Goal: Task Accomplishment & Management: Use online tool/utility

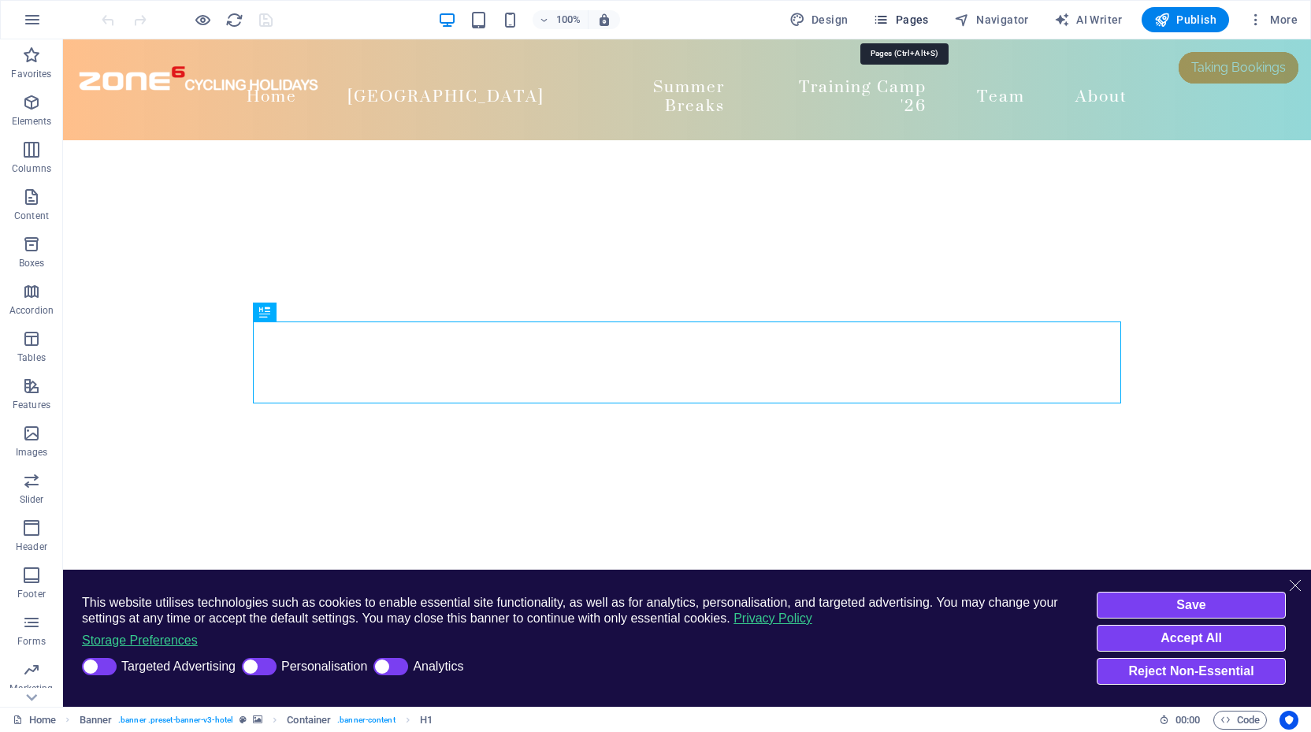
click at [908, 14] on span "Pages" at bounding box center [900, 20] width 55 height 16
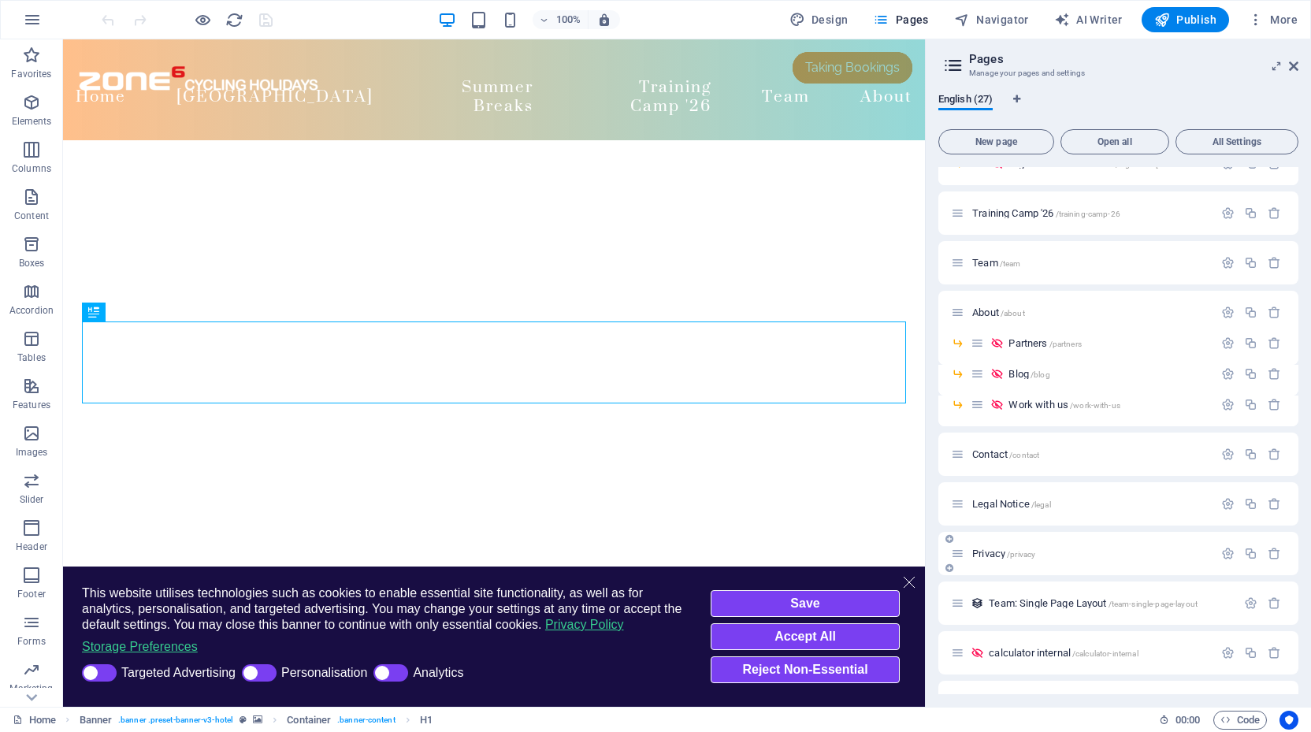
scroll to position [418, 0]
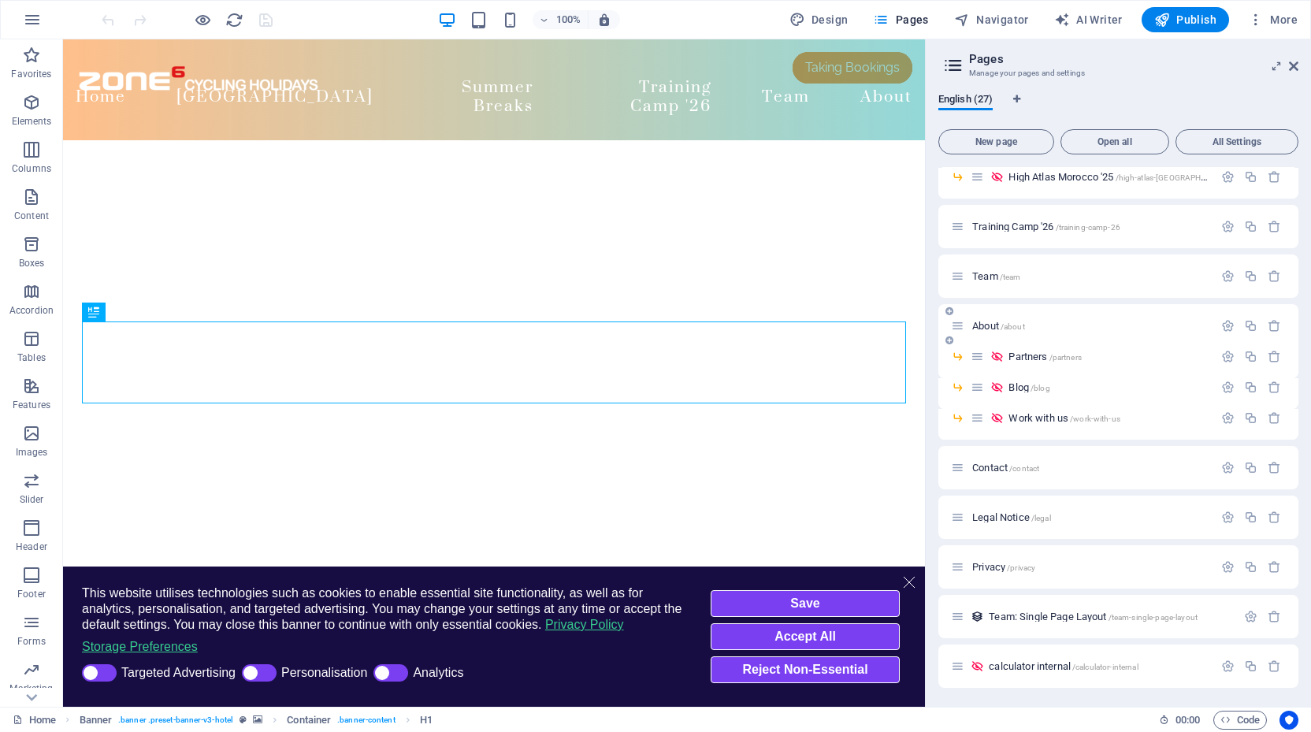
click at [983, 326] on span "About /about" at bounding box center [998, 326] width 53 height 12
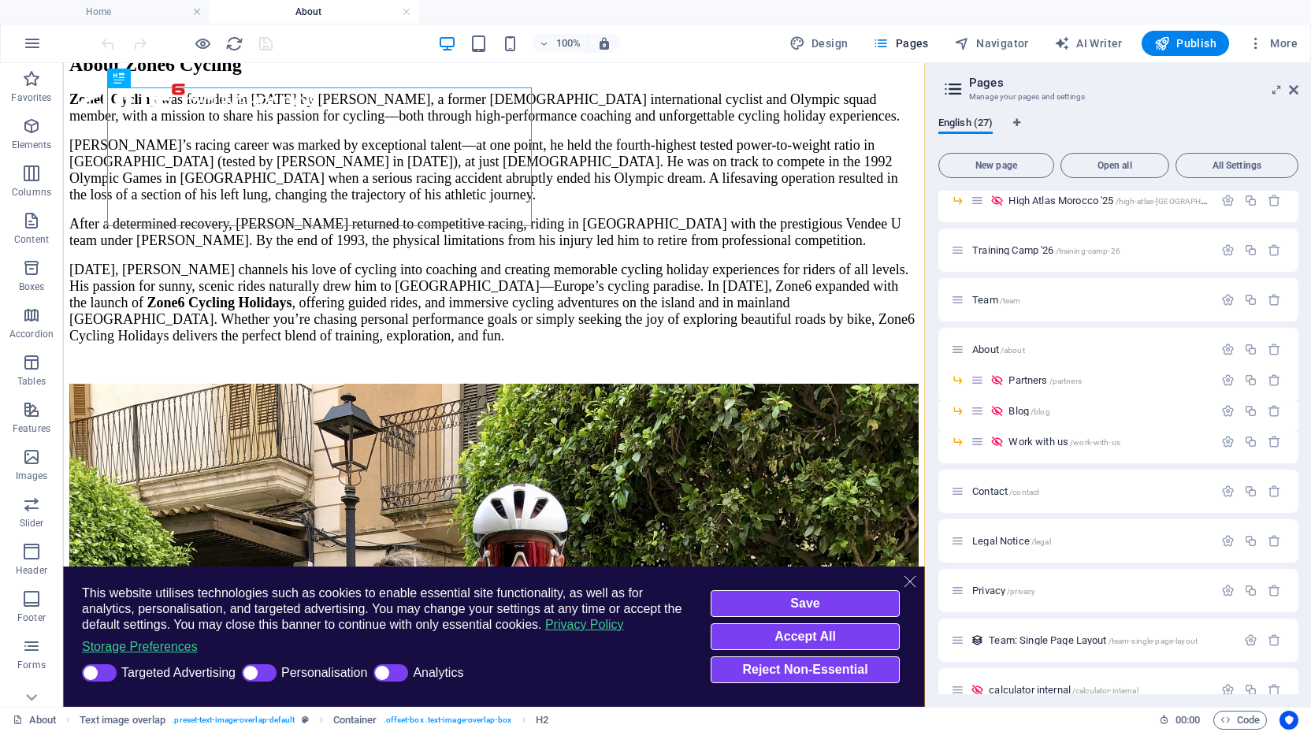
scroll to position [162, 0]
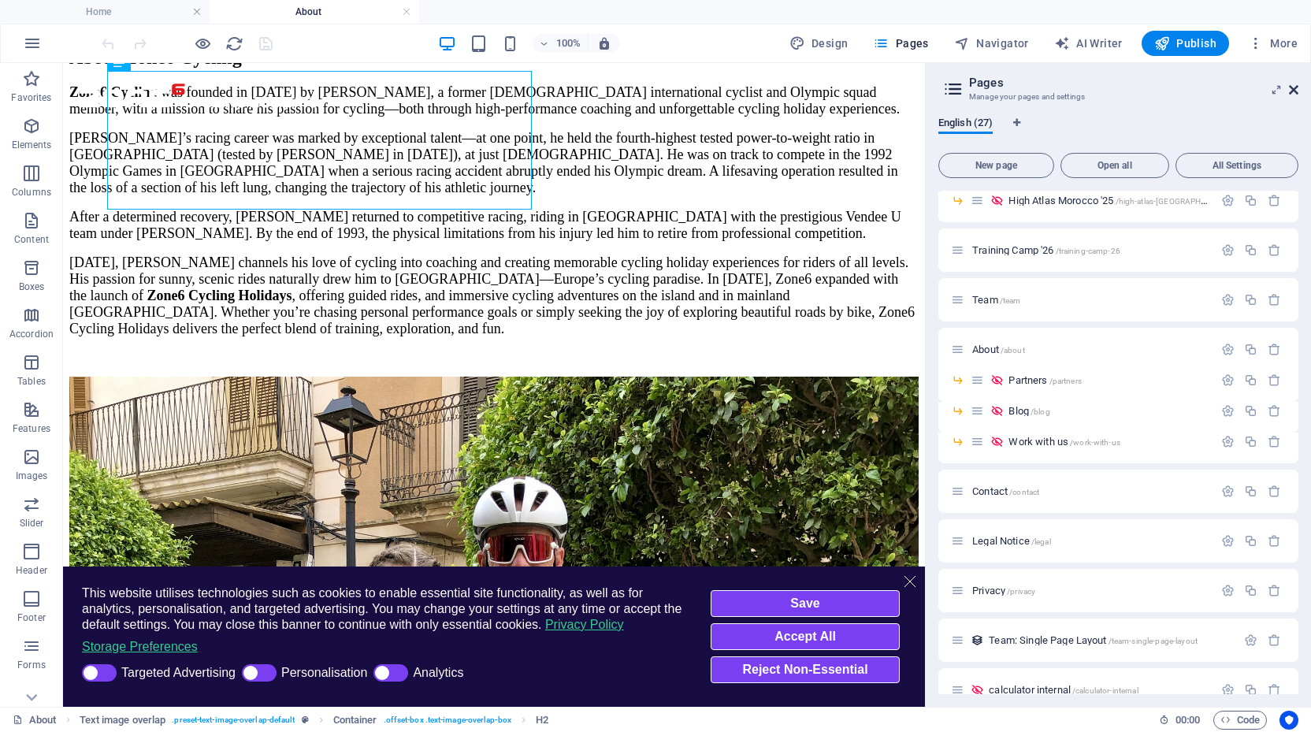
click at [1292, 87] on icon at bounding box center [1292, 89] width 9 height 13
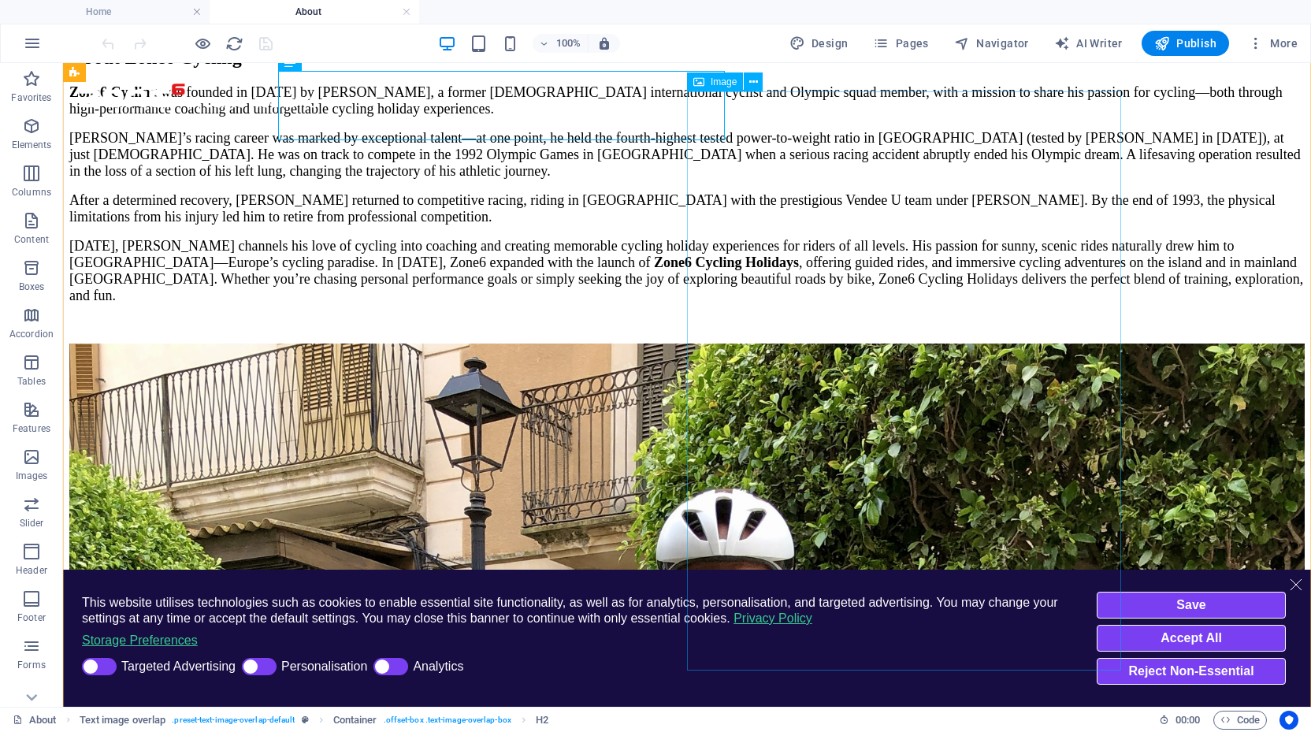
select select "%"
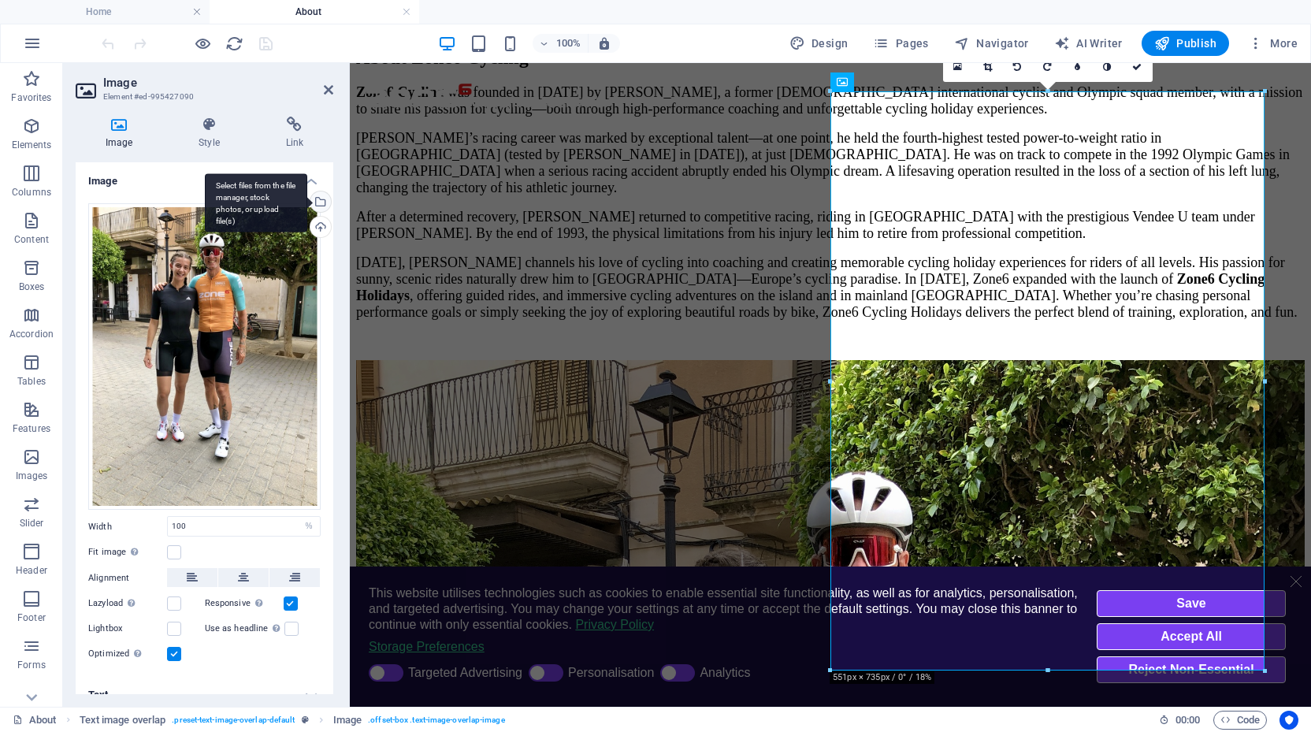
click at [320, 203] on div "Select files from the file manager, stock photos, or upload file(s)" at bounding box center [319, 203] width 24 height 24
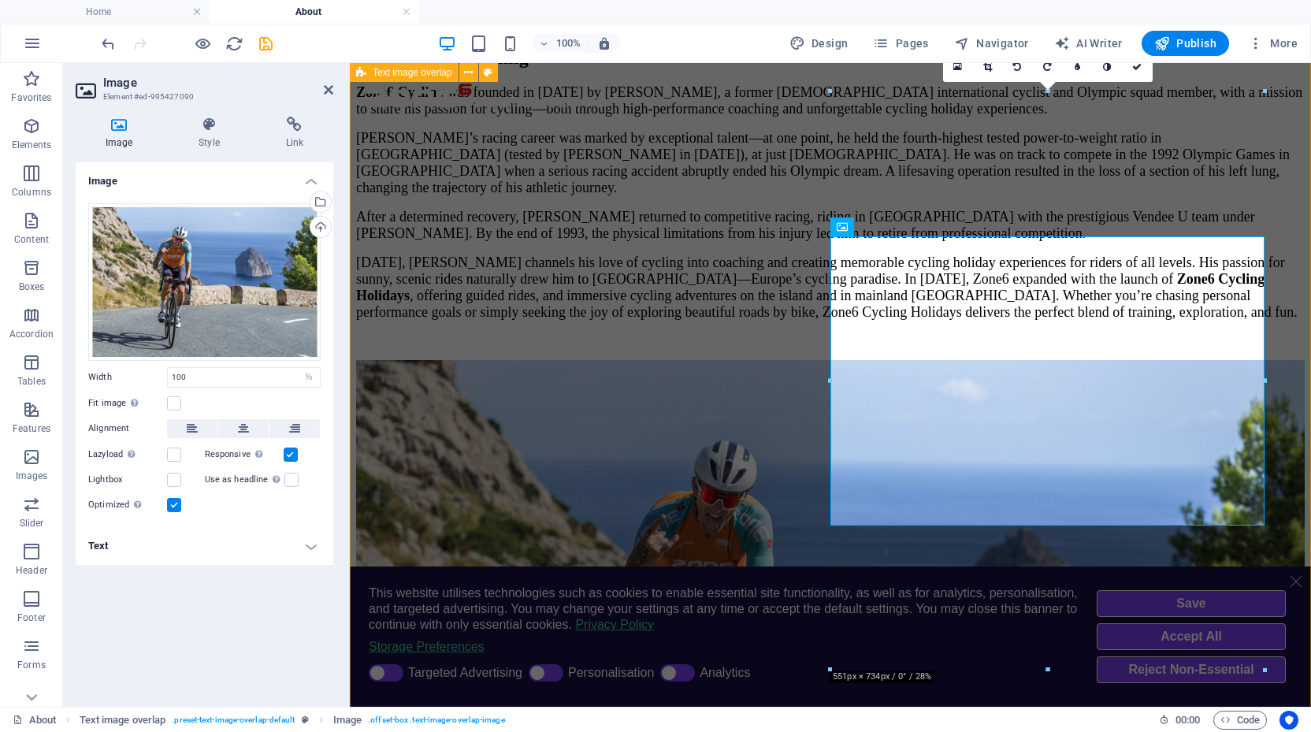
click at [1248, 204] on div "About Zone6 Cycling Zone6 Cycling was founded in [DATE] by [PERSON_NAME], a for…" at bounding box center [830, 514] width 948 height 964
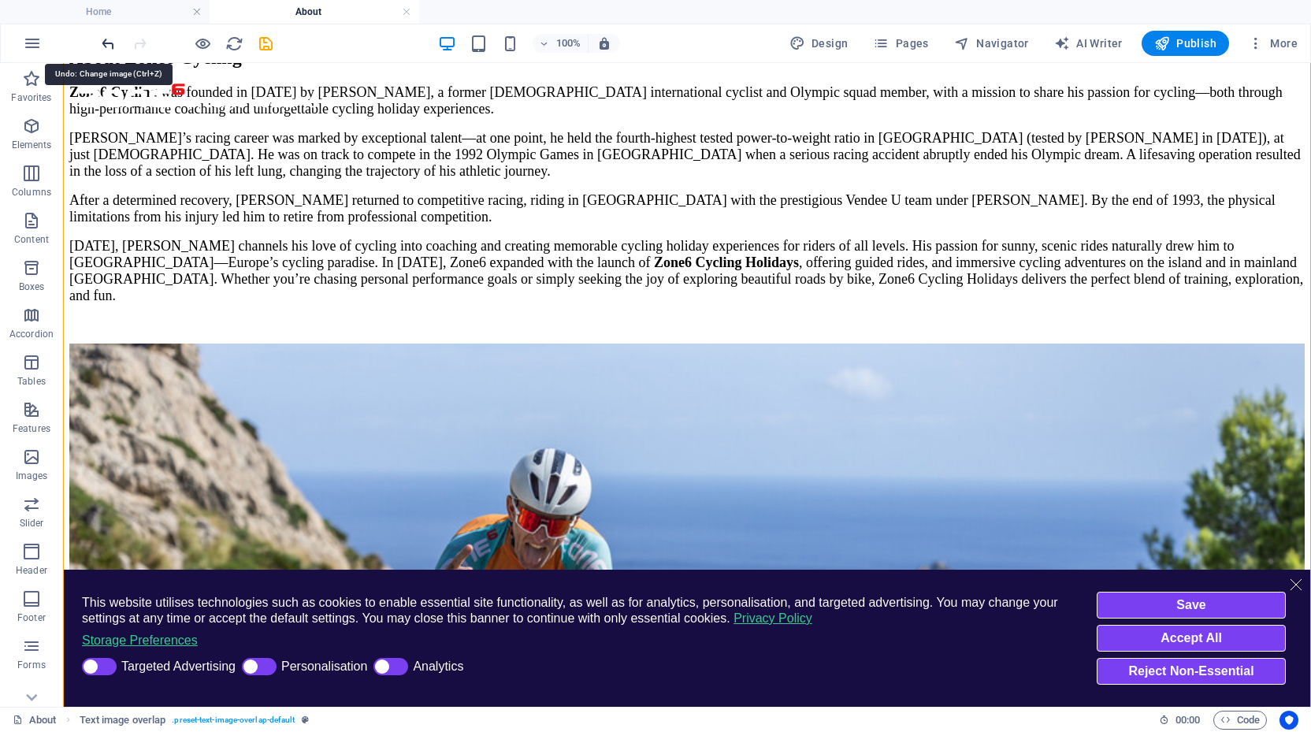
click at [106, 42] on icon "undo" at bounding box center [108, 44] width 18 height 18
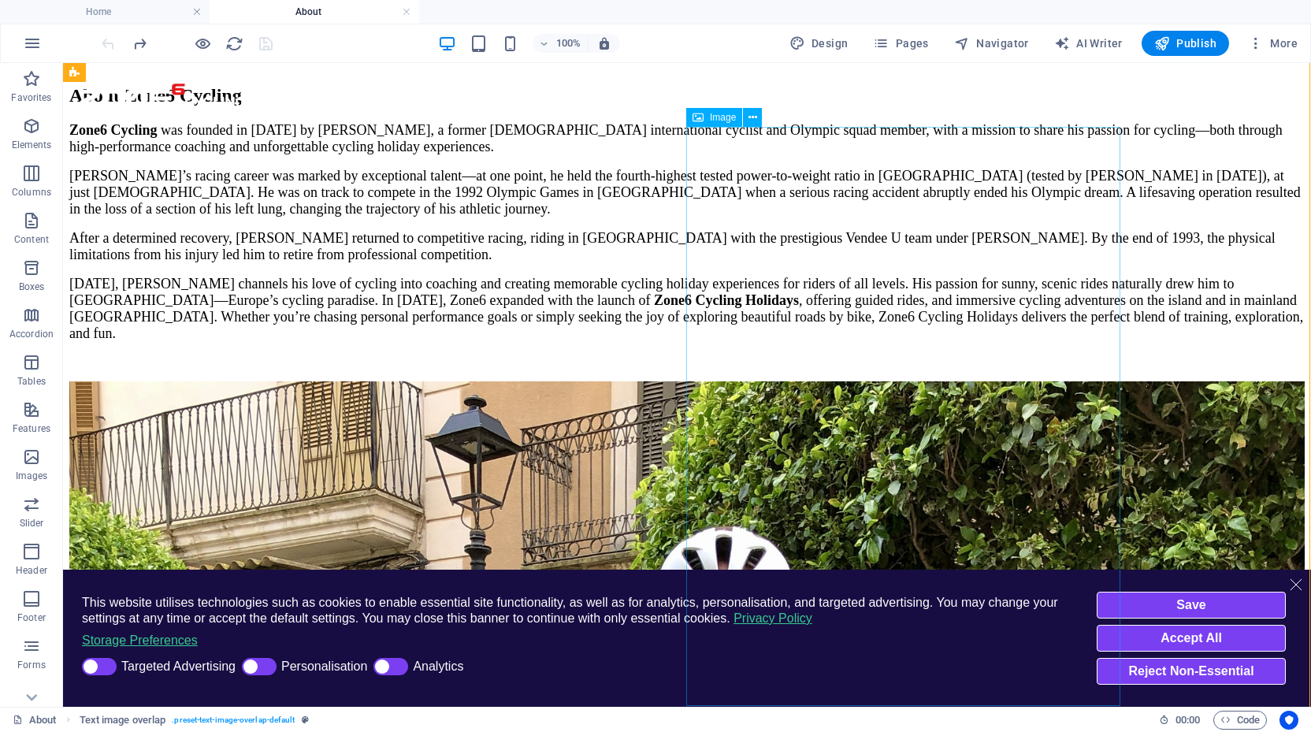
scroll to position [124, 1]
